Goal: Use online tool/utility: Utilize a website feature to perform a specific function

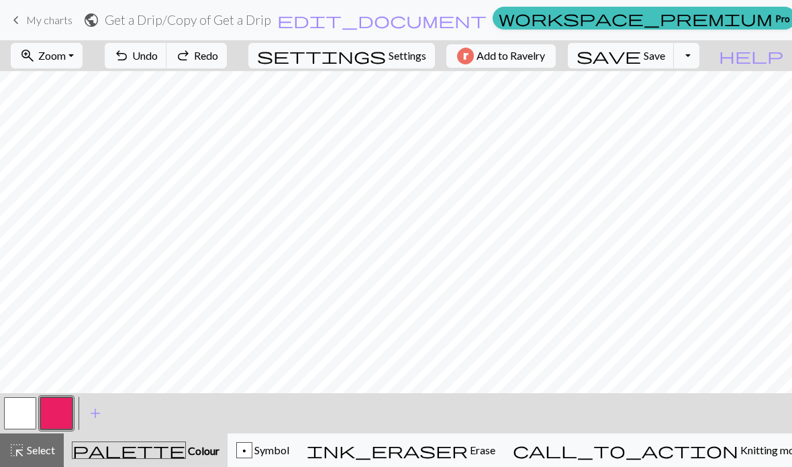
scroll to position [0, 748]
click at [46, 440] on button "highlight_alt Select Select" at bounding box center [32, 450] width 64 height 34
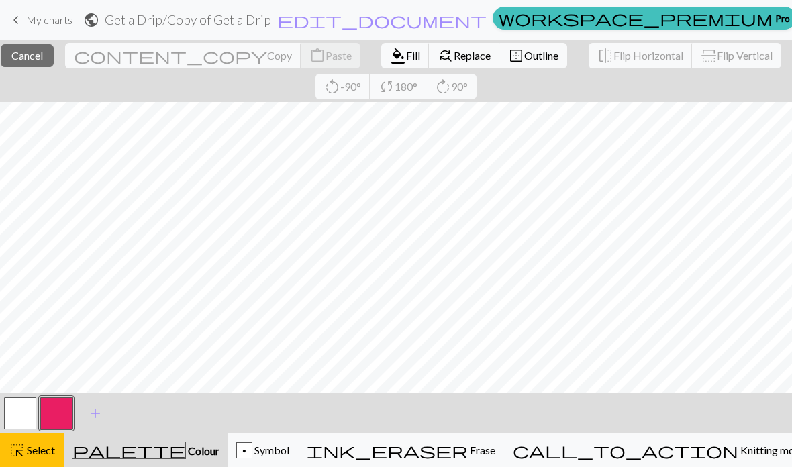
click at [45, 456] on span "Select" at bounding box center [40, 449] width 30 height 13
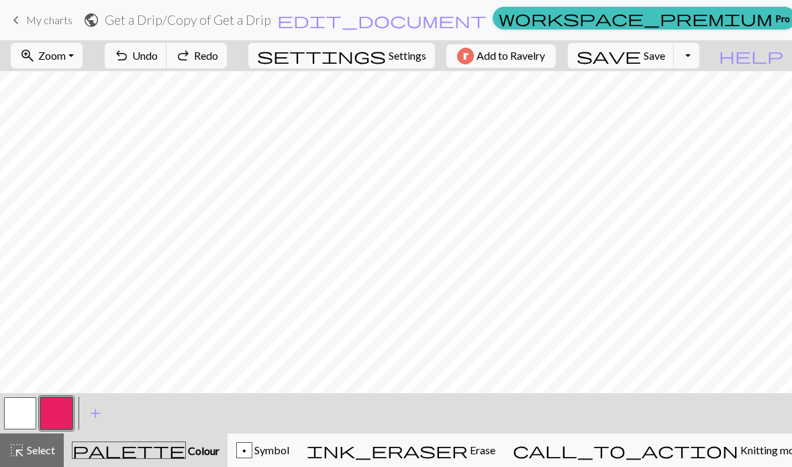
click at [40, 460] on button "highlight_alt Select Select" at bounding box center [32, 450] width 64 height 34
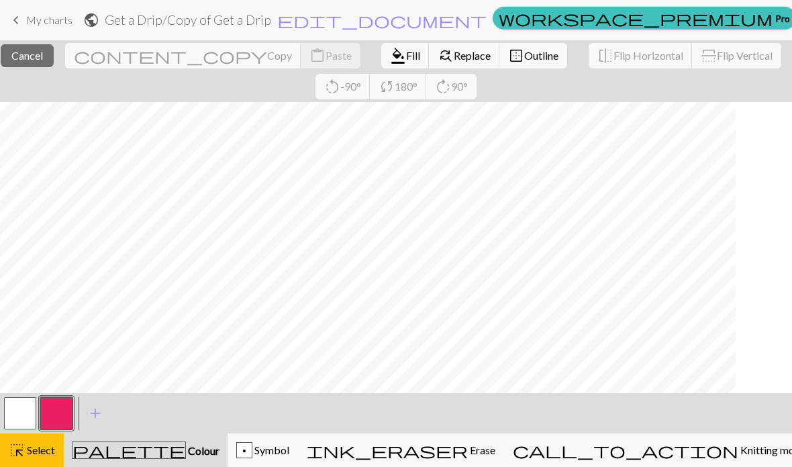
scroll to position [0, 851]
click at [28, 456] on span "Select" at bounding box center [40, 449] width 30 height 13
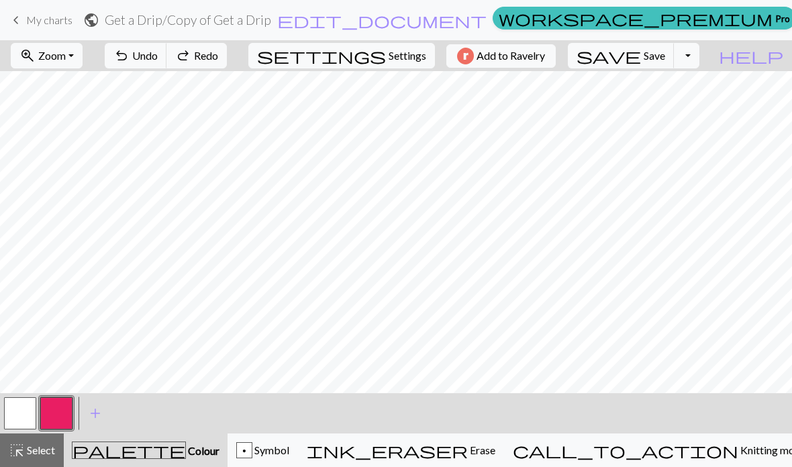
click at [34, 454] on span "Select" at bounding box center [40, 449] width 30 height 13
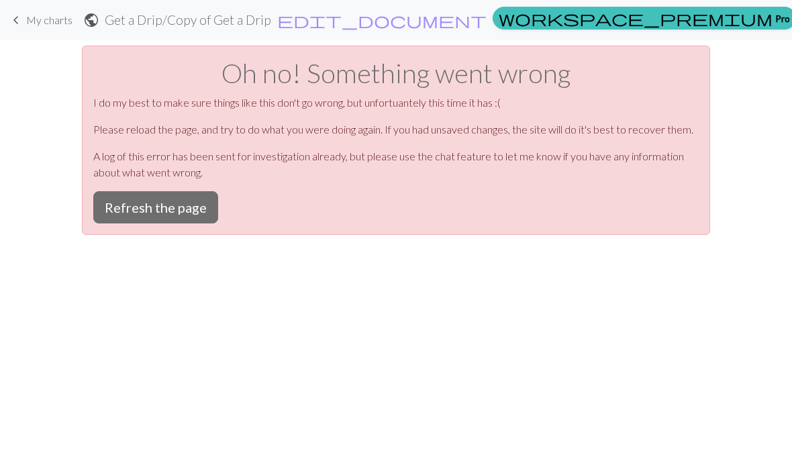
click at [146, 219] on button "Refresh the page" at bounding box center [155, 207] width 125 height 32
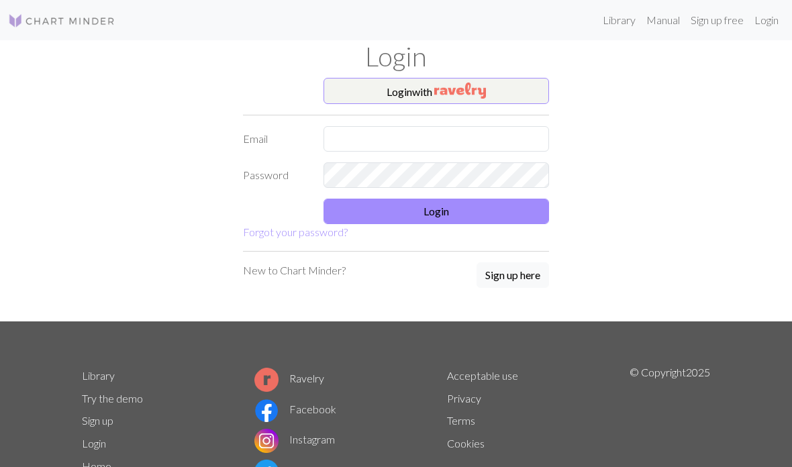
click at [447, 87] on img "button" at bounding box center [460, 91] width 52 height 16
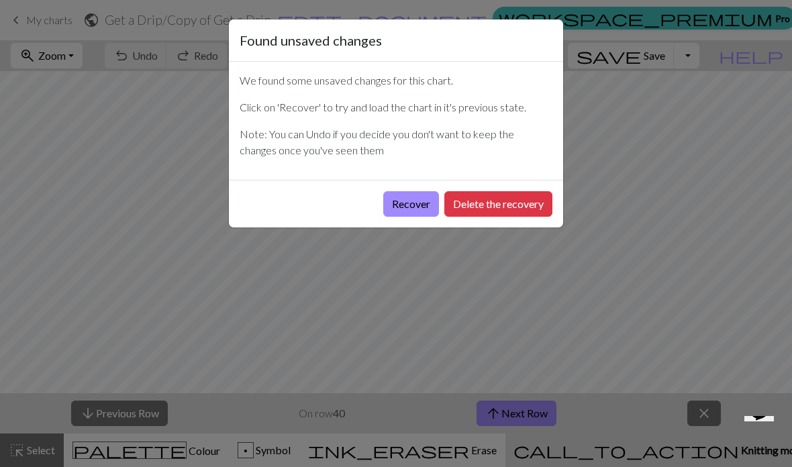
click at [411, 209] on button "Recover" at bounding box center [411, 203] width 56 height 25
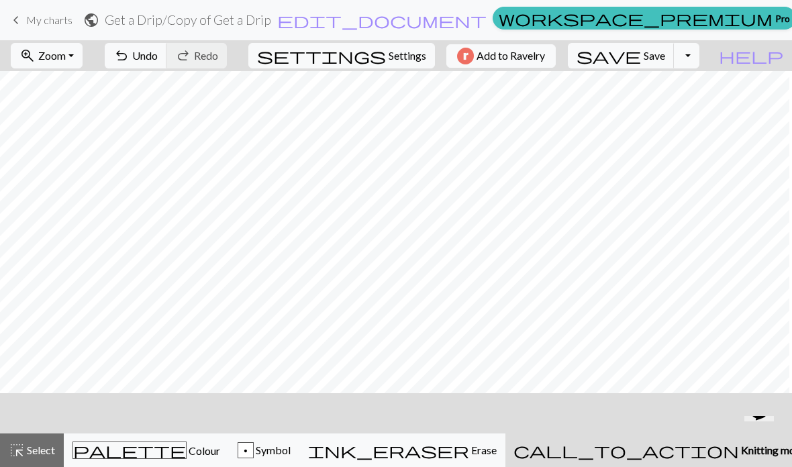
scroll to position [0, 377]
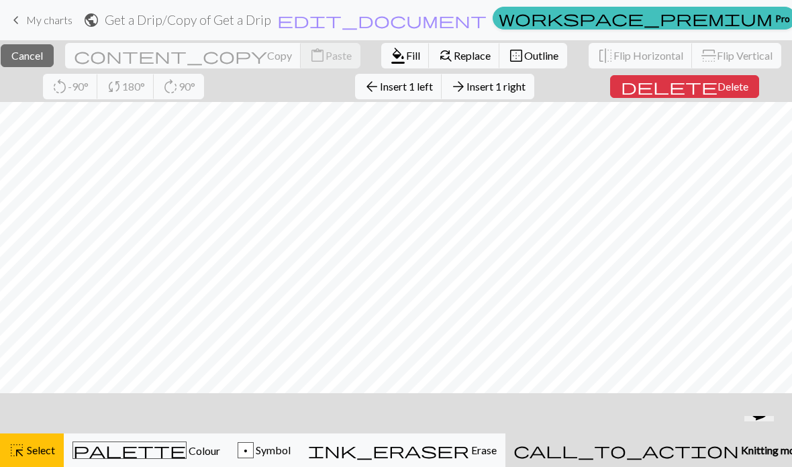
click at [718, 93] on button "delete Delete" at bounding box center [684, 86] width 149 height 23
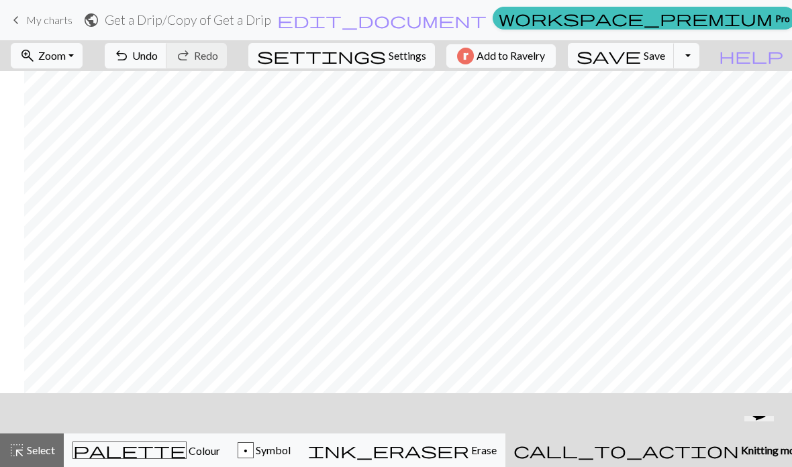
scroll to position [0, 1405]
click at [682, 463] on button "call_to_action Knitting mode Knitting mode" at bounding box center [659, 450] width 309 height 34
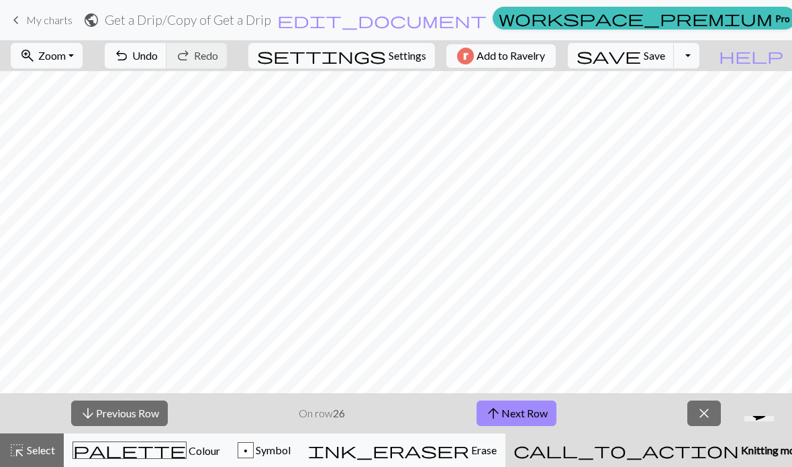
click at [519, 424] on button "arrow_upward Next Row" at bounding box center [516, 413] width 80 height 25
click at [519, 423] on button "arrow_upward Next Row" at bounding box center [516, 413] width 80 height 25
click at [521, 418] on button "arrow_upward Next Row" at bounding box center [516, 413] width 80 height 25
click at [520, 417] on button "arrow_upward Next Row" at bounding box center [516, 413] width 80 height 25
click at [518, 417] on button "arrow_upward Next Row" at bounding box center [516, 413] width 80 height 25
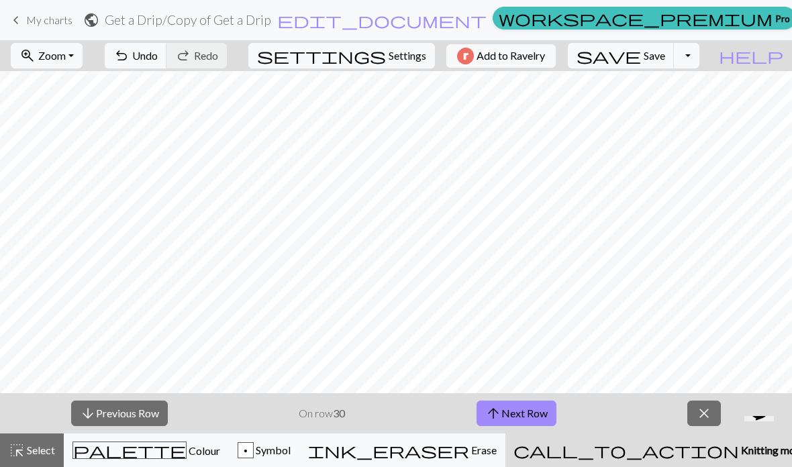
click at [517, 416] on button "arrow_upward Next Row" at bounding box center [516, 413] width 80 height 25
click at [521, 409] on button "arrow_upward Next Row" at bounding box center [516, 413] width 80 height 25
click at [520, 409] on button "arrow_upward Next Row" at bounding box center [516, 413] width 80 height 25
click at [522, 407] on button "arrow_upward Next Row" at bounding box center [516, 413] width 80 height 25
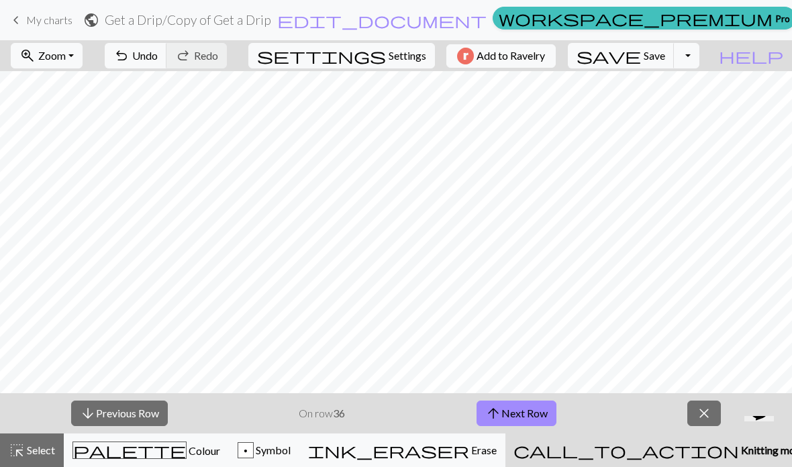
click at [519, 410] on button "arrow_upward Next Row" at bounding box center [516, 413] width 80 height 25
click at [518, 414] on button "arrow_upward Next Row" at bounding box center [516, 413] width 80 height 25
click at [138, 420] on button "arrow_downward Previous Row" at bounding box center [119, 413] width 97 height 25
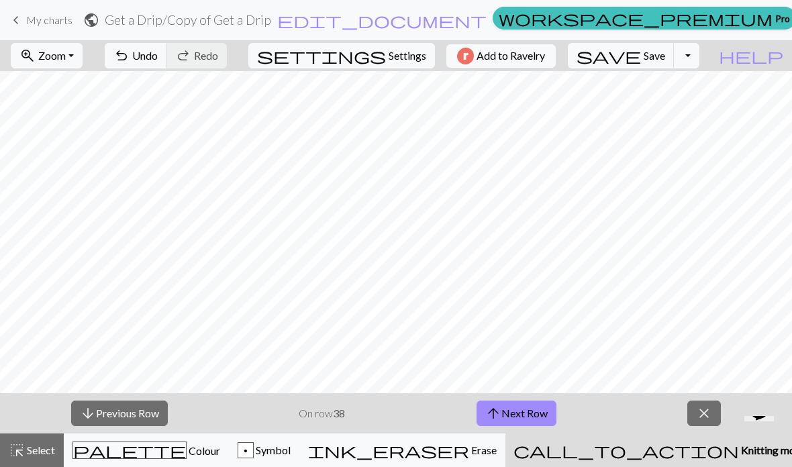
click at [123, 417] on button "arrow_downward Previous Row" at bounding box center [119, 413] width 97 height 25
click at [104, 413] on button "arrow_downward Previous Row" at bounding box center [119, 413] width 97 height 25
click at [118, 416] on button "arrow_downward Previous Row" at bounding box center [119, 413] width 97 height 25
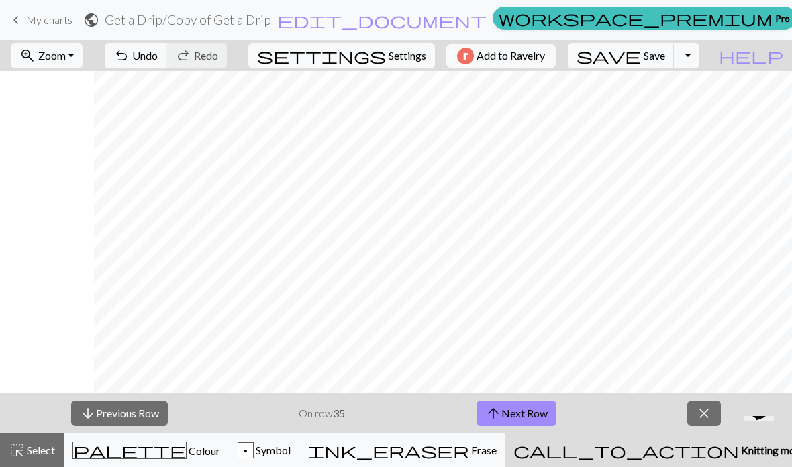
scroll to position [0, 1305]
click at [138, 407] on button "arrow_downward Previous Row" at bounding box center [119, 413] width 97 height 25
click at [124, 401] on button "arrow_downward Previous Row" at bounding box center [119, 413] width 97 height 25
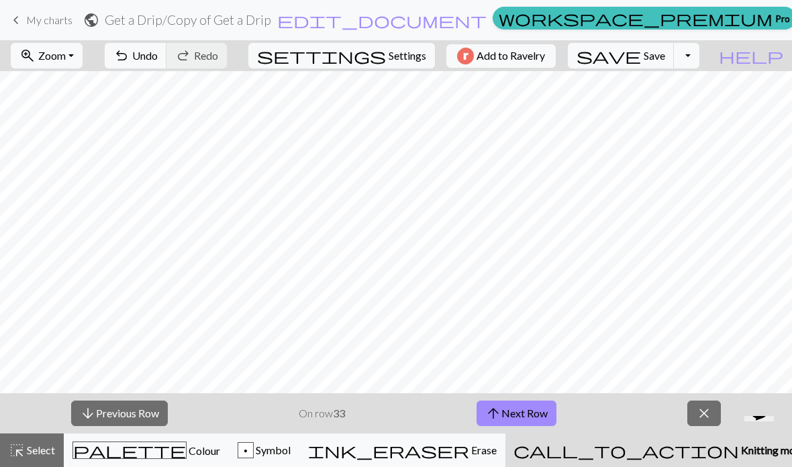
click at [155, 411] on button "arrow_downward Previous Row" at bounding box center [119, 413] width 97 height 25
click at [125, 419] on button "arrow_downward Previous Row" at bounding box center [119, 413] width 97 height 25
click at [127, 419] on button "arrow_downward Previous Row" at bounding box center [119, 413] width 97 height 25
